Goal: Task Accomplishment & Management: Manage account settings

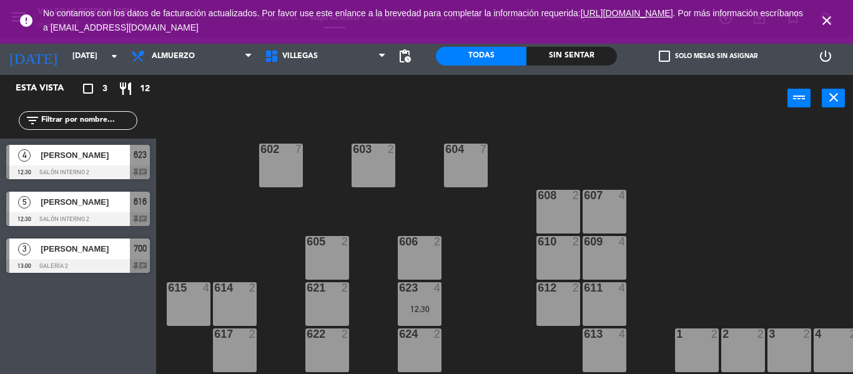
click at [102, 213] on div at bounding box center [78, 219] width 144 height 14
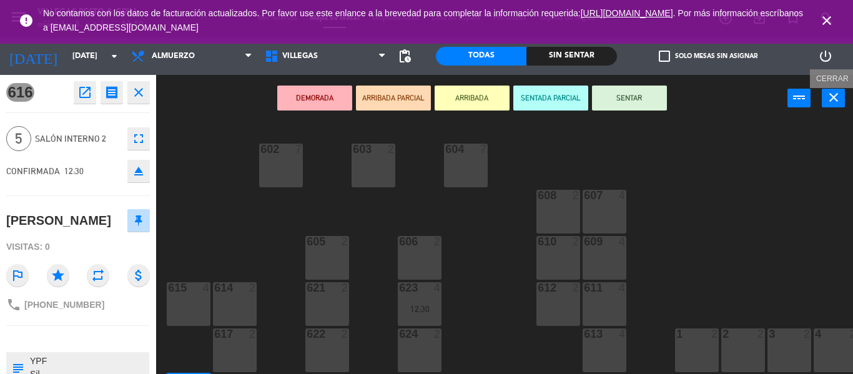
click at [831, 100] on icon "close" at bounding box center [833, 97] width 15 height 15
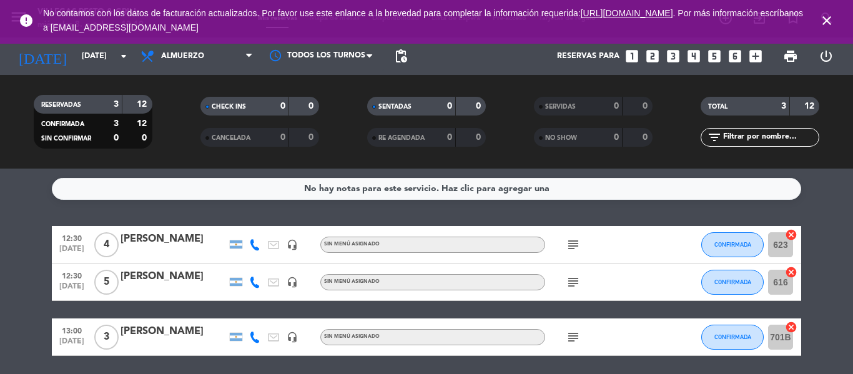
click at [569, 246] on icon "subject" at bounding box center [572, 244] width 15 height 15
click at [574, 292] on div "subject" at bounding box center [601, 281] width 112 height 37
click at [572, 282] on icon "subject" at bounding box center [572, 282] width 15 height 15
drag, startPoint x: 567, startPoint y: 342, endPoint x: 574, endPoint y: 336, distance: 8.4
click at [569, 340] on icon "subject" at bounding box center [572, 337] width 15 height 15
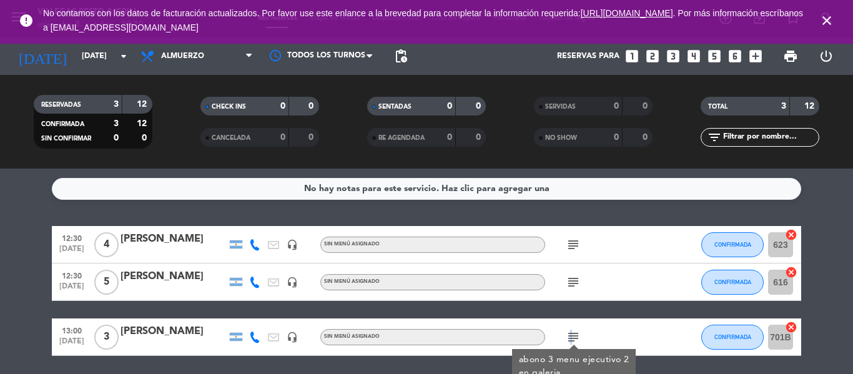
scroll to position [44, 0]
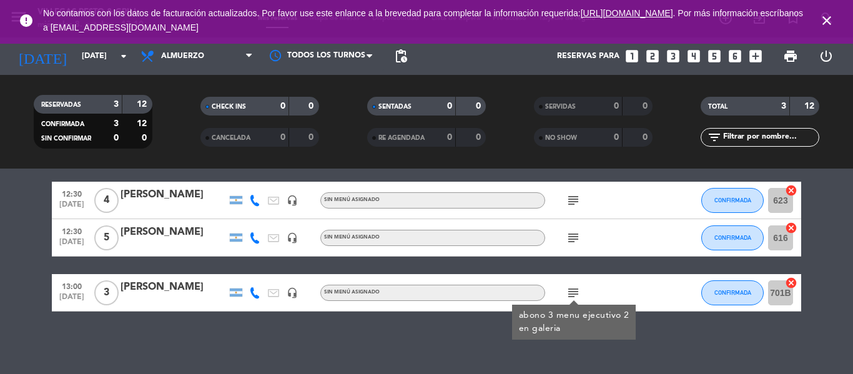
click at [813, 334] on div "No hay notas para este servicio. Haz clic para agregar una 12:30 [DATE] 4 [PERS…" at bounding box center [426, 271] width 853 height 205
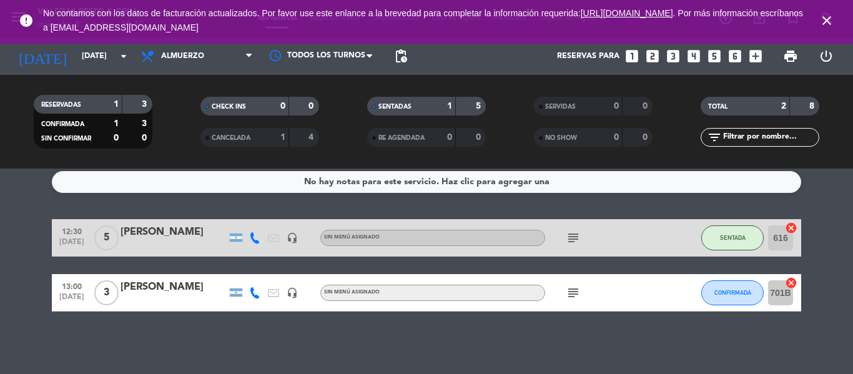
scroll to position [7, 0]
click at [423, 346] on div "No hay notas para este servicio. Haz clic para agregar una 12:30 [DATE] 5 [PERS…" at bounding box center [426, 271] width 853 height 205
click at [342, 332] on div "No hay notas para este servicio. Haz clic para agregar una 12:30 [DATE] 5 [PERS…" at bounding box center [426, 271] width 853 height 205
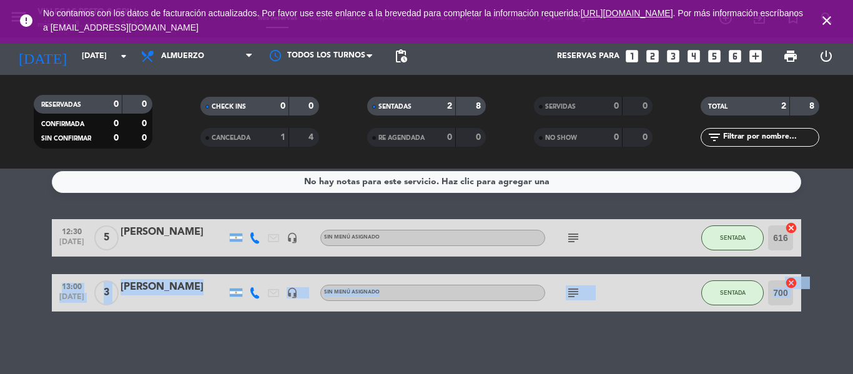
click at [153, 338] on div "No hay notas para este servicio. Haz clic para agregar una 12:30 [DATE] 5 [PERS…" at bounding box center [426, 271] width 853 height 205
